Goal: Task Accomplishment & Management: Complete application form

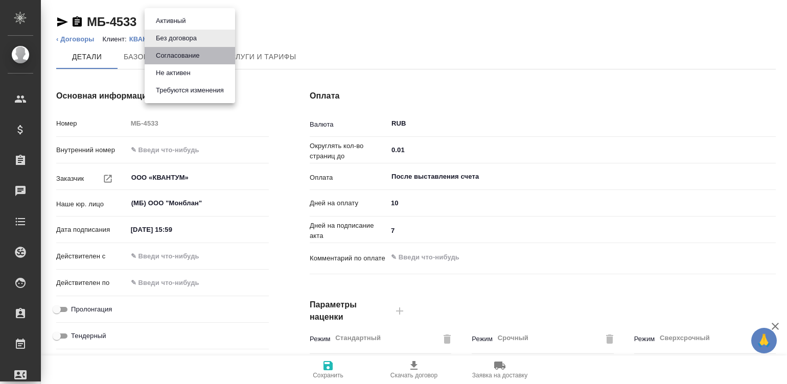
click at [195, 55] on button "Согласование" at bounding box center [178, 55] width 50 height 11
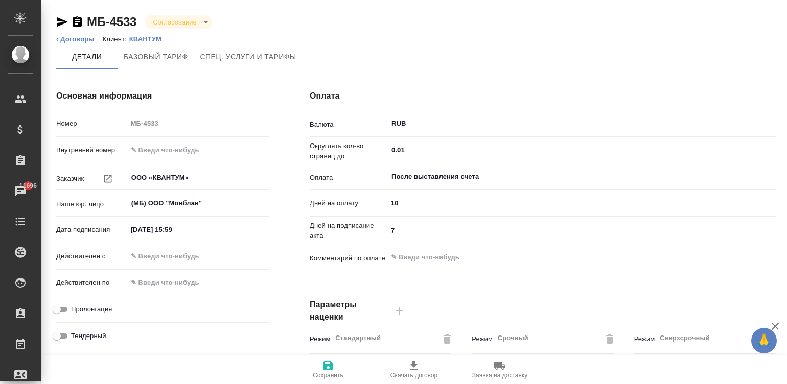
type input "Новый, 2022 (руб.)"
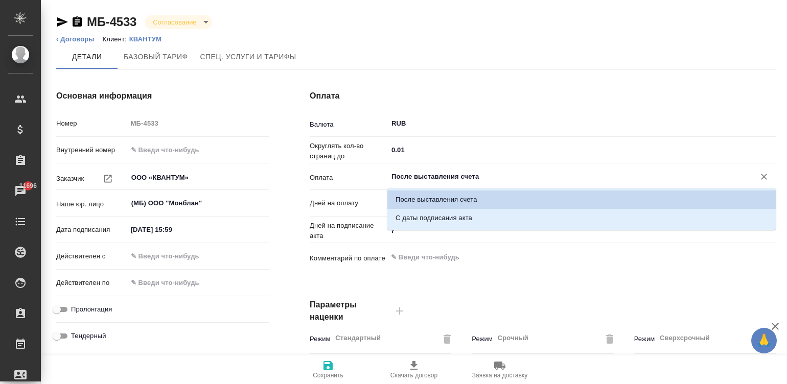
click at [447, 178] on input "После выставления счета" at bounding box center [564, 177] width 348 height 12
click at [476, 223] on li "С даты подписания акта" at bounding box center [581, 218] width 388 height 18
type input "С даты подписания акта"
type textarea "x"
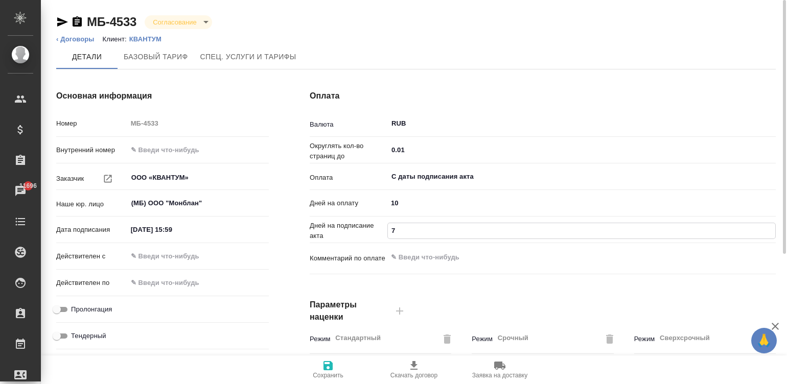
click at [417, 227] on input "7" at bounding box center [581, 230] width 387 height 15
type input "5"
type textarea "x"
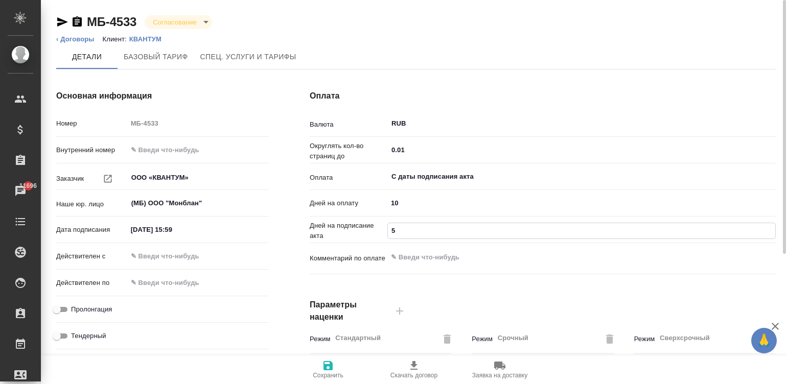
type input "5"
click at [198, 249] on input "text" at bounding box center [171, 256] width 89 height 15
click at [198, 249] on input "text" at bounding box center [172, 256] width 89 height 15
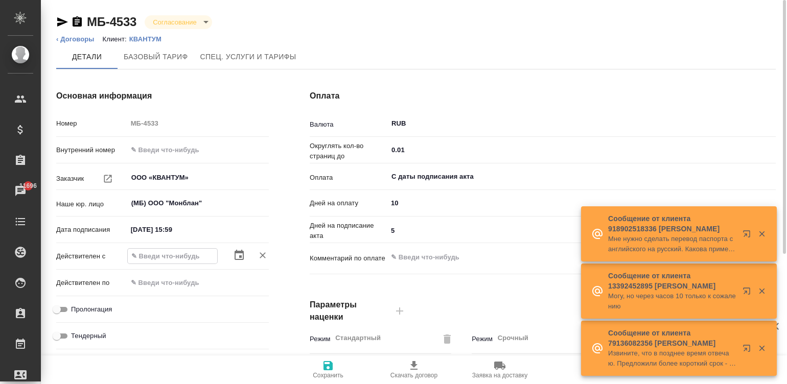
type input "1_.__.____ __:__"
type textarea "x"
type input "12.__.____ __:__"
type textarea "x"
type input "12.0_.____ __:__"
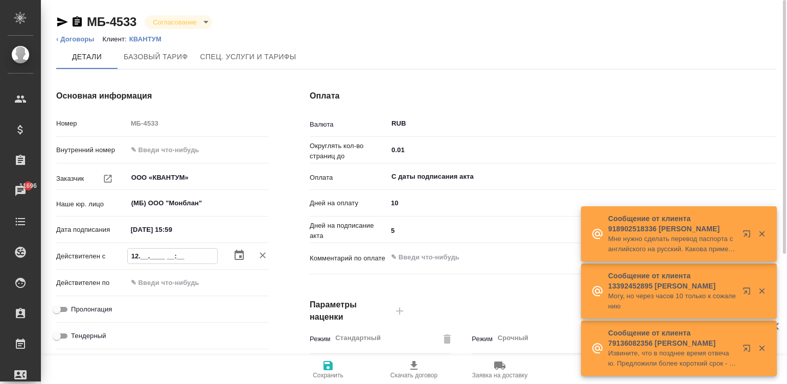
type textarea "x"
type input "12.09.____ __:__"
type textarea "x"
type input "12.09.0___ __:__"
type textarea "x"
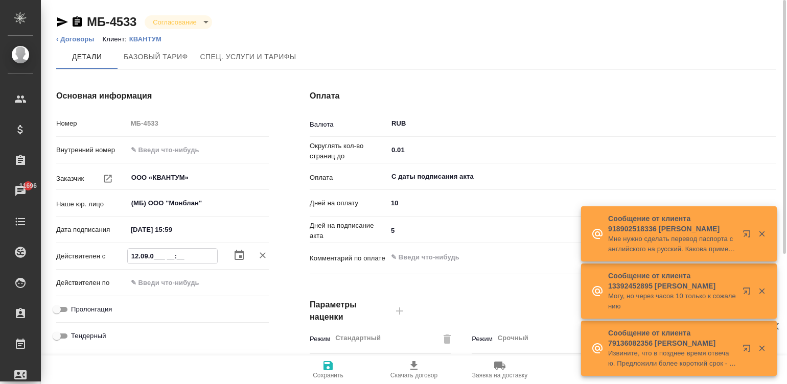
type input "[DATE]__ __:__"
type textarea "x"
type input "12.09.000_ __:__"
type textarea "x"
type input "12.09.0000 __:__"
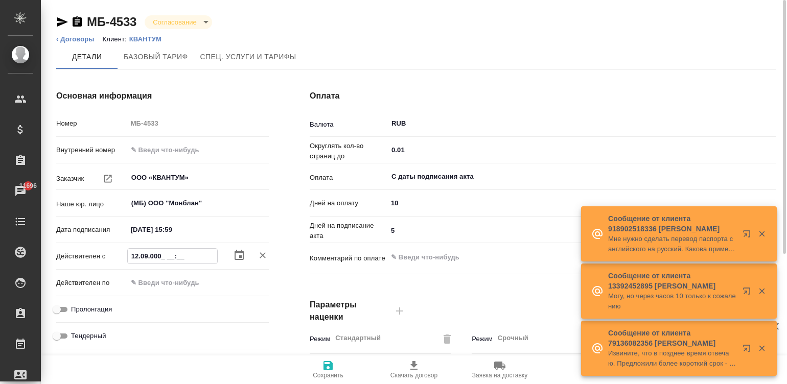
type textarea "x"
type input "12.09.0000 __:__"
click at [173, 225] on input "[DATE] 15:59" at bounding box center [171, 229] width 89 height 15
click at [173, 225] on input "[DATE] 15:59" at bounding box center [172, 229] width 89 height 15
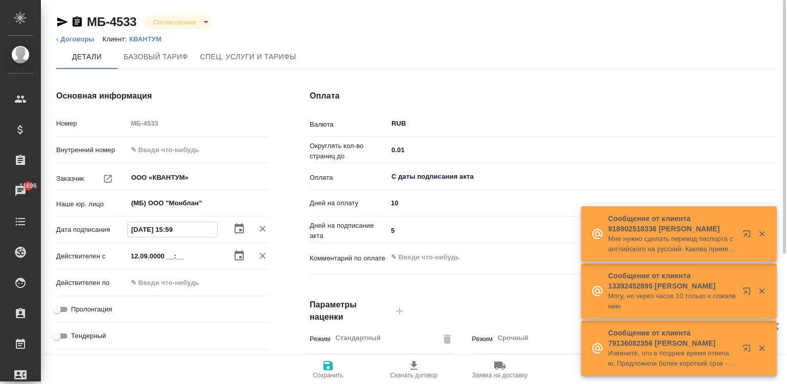
click at [173, 225] on input "[DATE] 15:59" at bounding box center [172, 229] width 89 height 15
type input "1_.__.____ __:__"
type textarea "x"
type input "12.__.____ __:__"
type textarea "x"
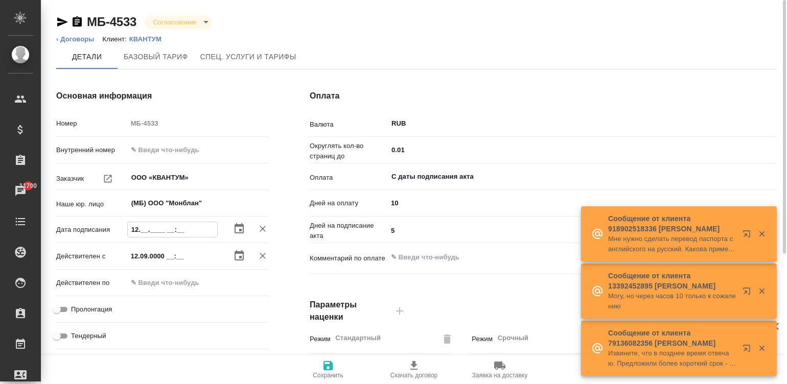
type input "12.0_.____ __:__"
type textarea "x"
type input "12.09.____ __:__"
type textarea "x"
type input "12.09.2___ __:__"
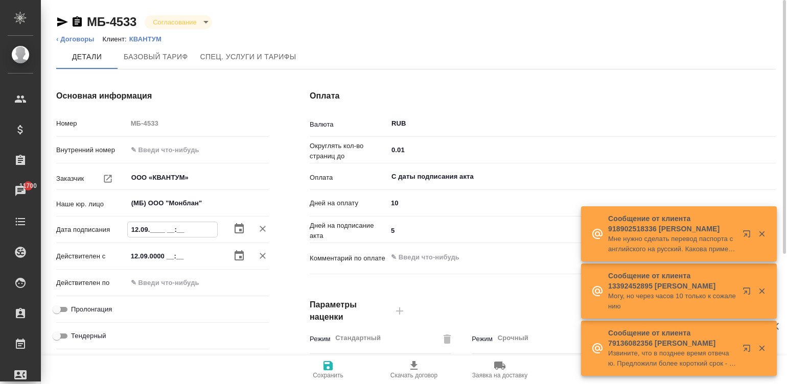
type textarea "x"
type input "[DATE]__ __:__"
type textarea "x"
type input "[DATE]_ __:__"
type textarea "x"
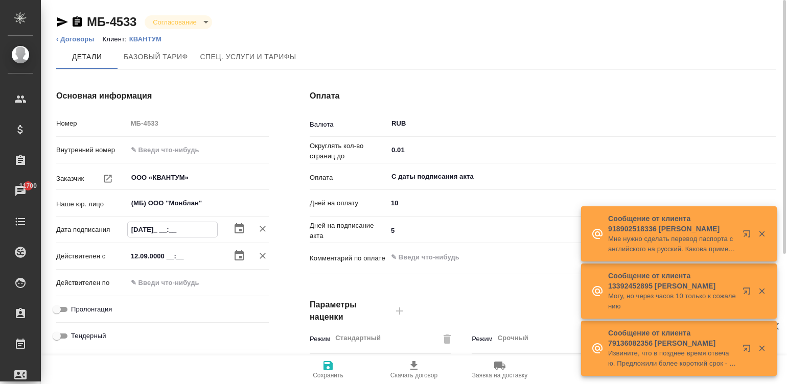
type input "[DATE] __:__"
type textarea "x"
type input "[DATE] 0_:__"
type textarea "x"
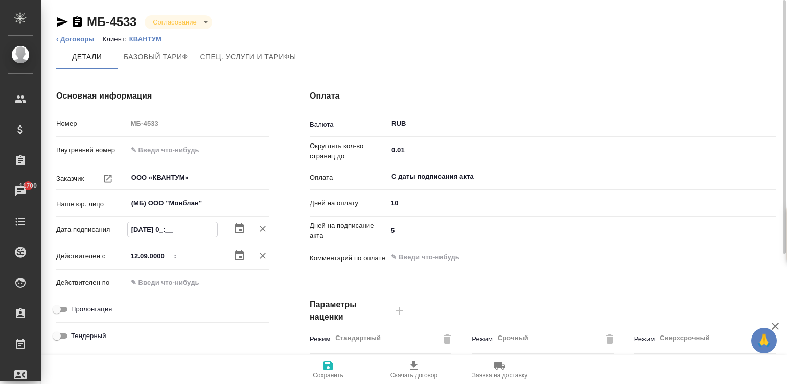
type input "[DATE] 09:__"
type textarea "x"
type input "[DATE] 09:0_"
type textarea "x"
type input "[DATE] 09:00"
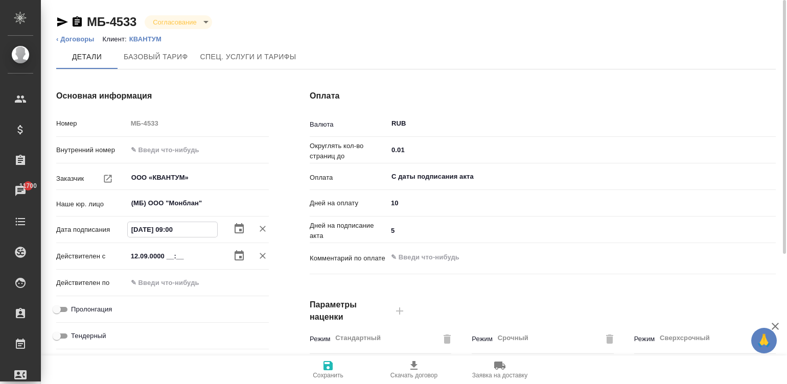
type textarea "x"
type input "[DATE] 09:00"
click at [201, 256] on input "12.09.0000 __:__" at bounding box center [171, 256] width 89 height 15
click at [201, 256] on input "12.09.0000 __:__" at bounding box center [172, 256] width 89 height 15
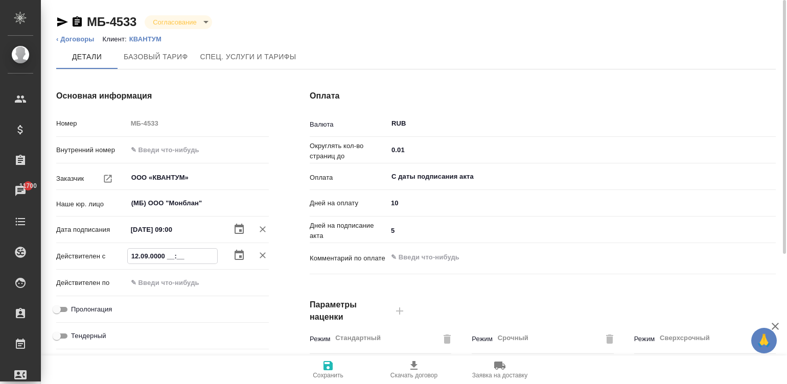
paste input "2025 09:00"
type input "[DATE] 09:00"
type textarea "x"
type input "[DATE] 09:00"
click at [63, 306] on input "Пролонгация" at bounding box center [56, 310] width 37 height 12
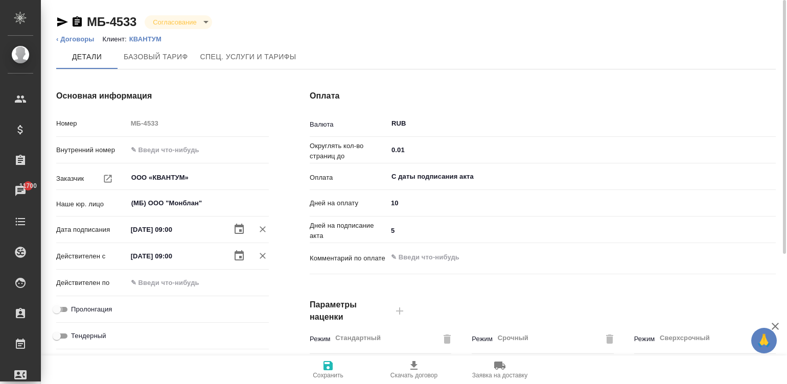
checkbox input "true"
type textarea "x"
click at [330, 372] on span "Сохранить" at bounding box center [328, 375] width 31 height 7
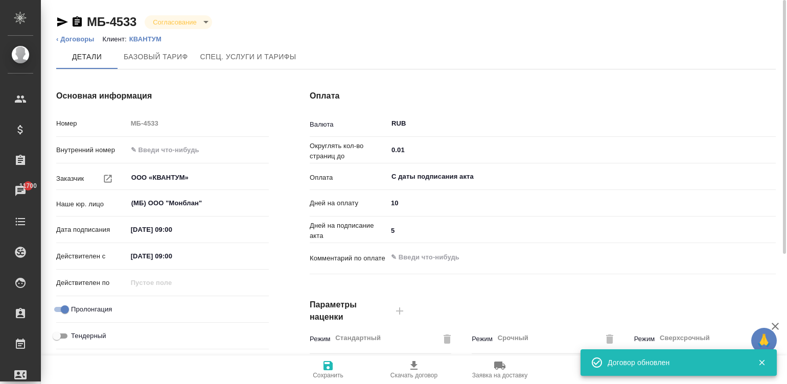
type input "Новый, 2022 (руб.)"
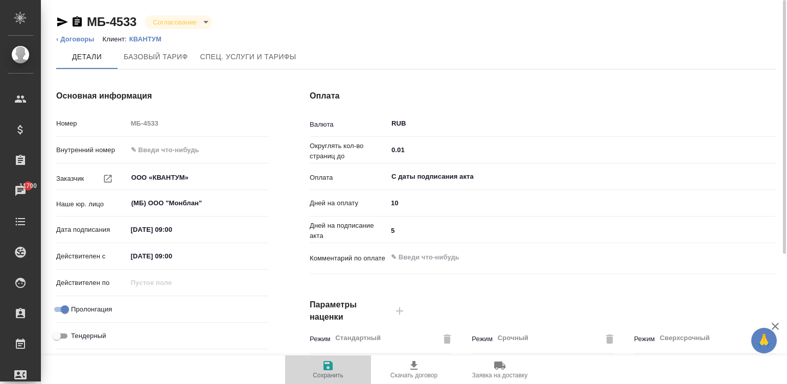
click at [322, 365] on icon "button" at bounding box center [328, 366] width 12 height 12
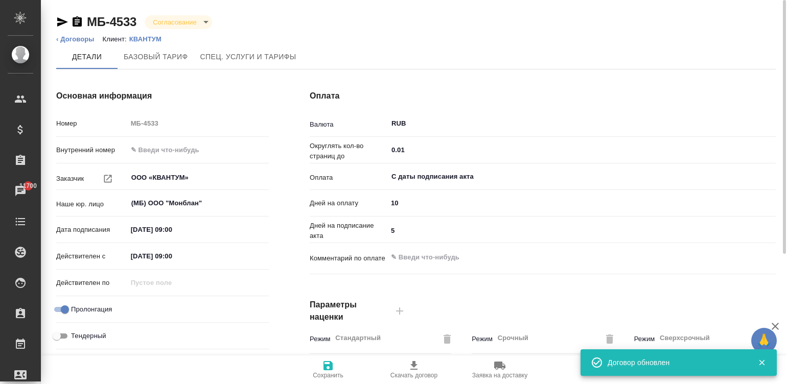
type input "Новый, 2022 (руб.)"
